Goal: Transaction & Acquisition: Purchase product/service

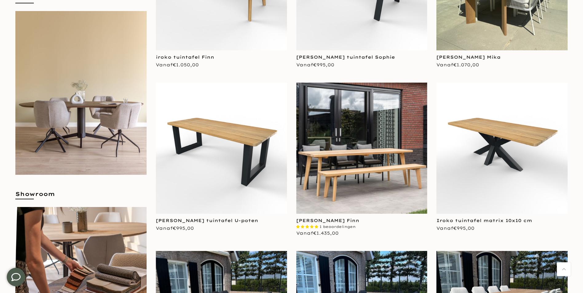
scroll to position [246, 0]
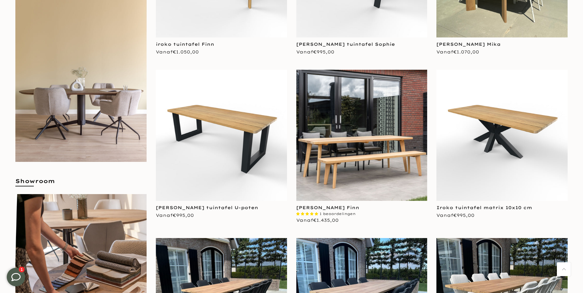
click at [294, 158] on div "**********" at bounding box center [362, 154] width 140 height 168
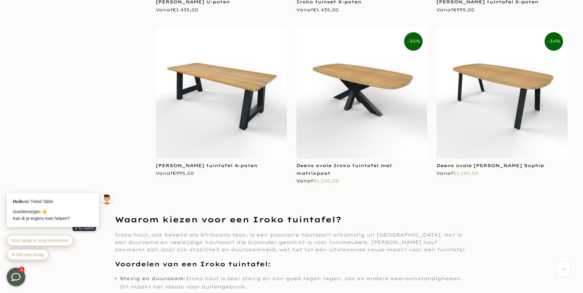
scroll to position [1137, 0]
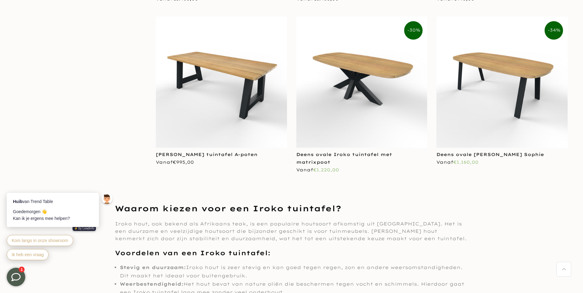
click at [207, 86] on img at bounding box center [221, 82] width 131 height 131
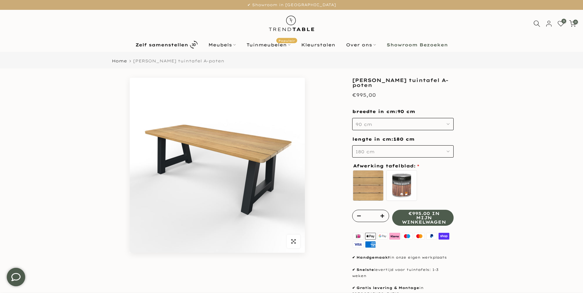
click at [449, 151] on use "button" at bounding box center [448, 151] width 2 height 1
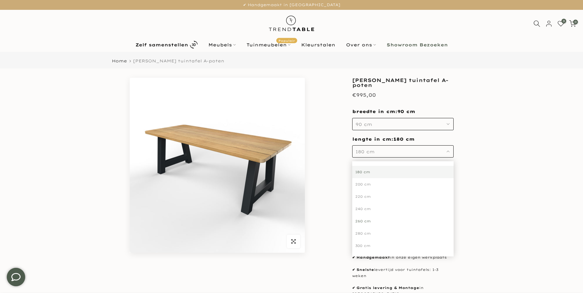
click at [363, 222] on div "260 cm" at bounding box center [402, 221] width 101 height 12
